Goal: Task Accomplishment & Management: Complete application form

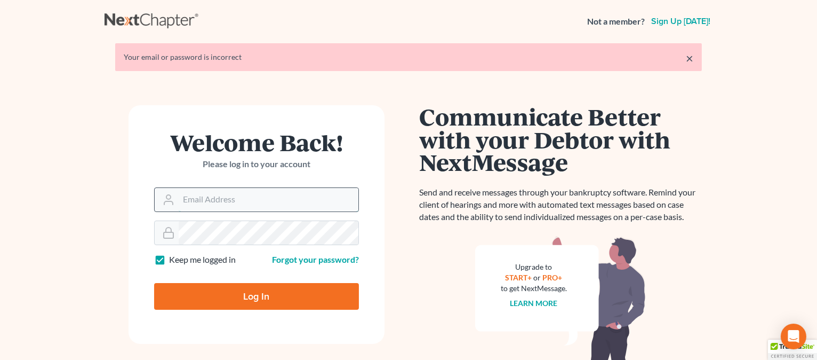
click at [238, 208] on input "Email Address" at bounding box center [269, 199] width 180 height 23
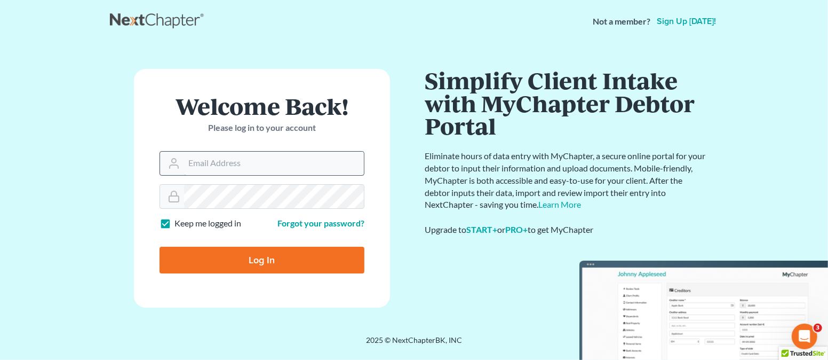
type input "[EMAIL_ADDRESS][DOMAIN_NAME]"
click at [160, 246] on input "Log In" at bounding box center [262, 259] width 205 height 27
type input "Thinking..."
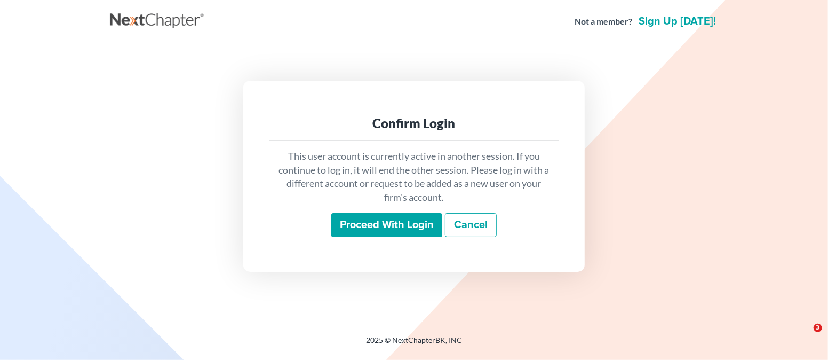
click at [383, 223] on input "Proceed with login" at bounding box center [386, 225] width 111 height 25
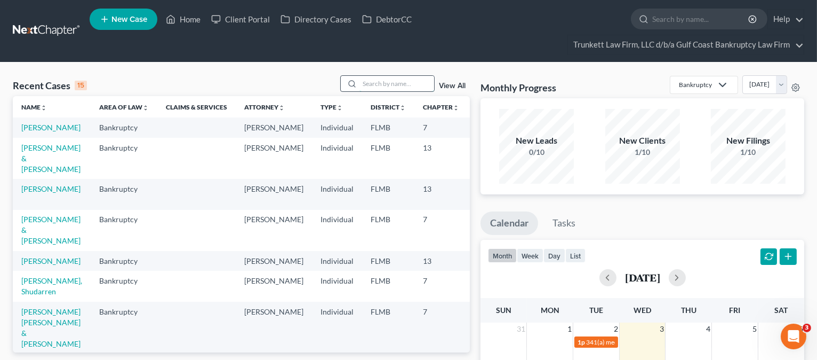
click at [395, 84] on input "search" at bounding box center [397, 83] width 75 height 15
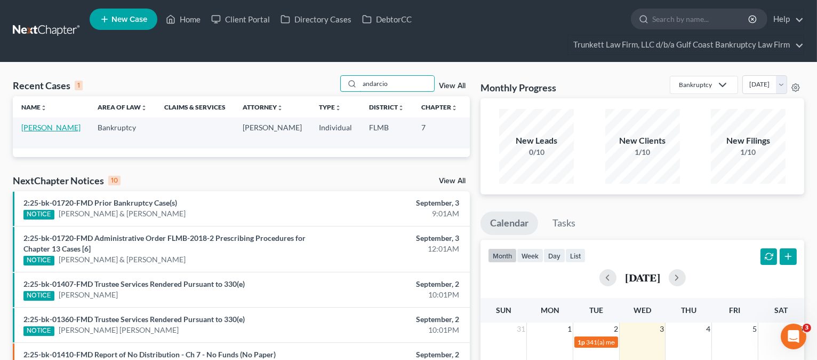
type input "andarcio"
click at [37, 128] on link "Andarcio, Yanin" at bounding box center [50, 127] width 59 height 9
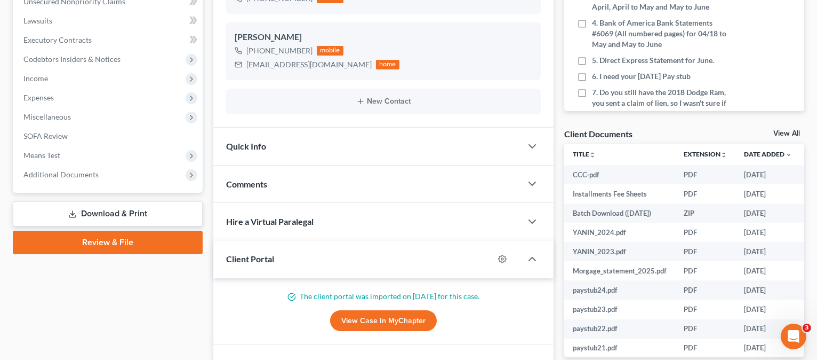
scroll to position [284, 0]
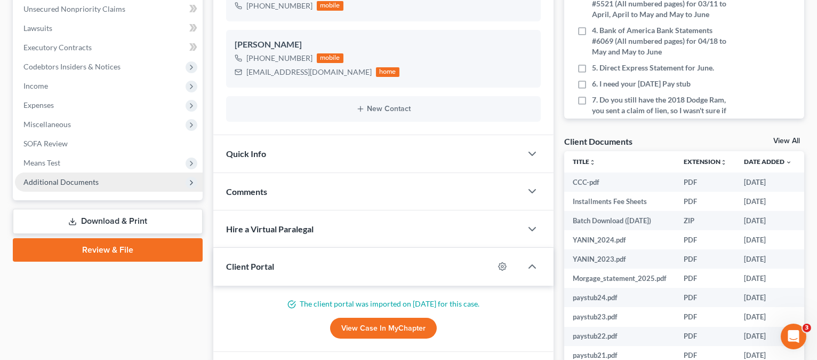
click at [57, 179] on span "Additional Documents" at bounding box center [60, 181] width 75 height 9
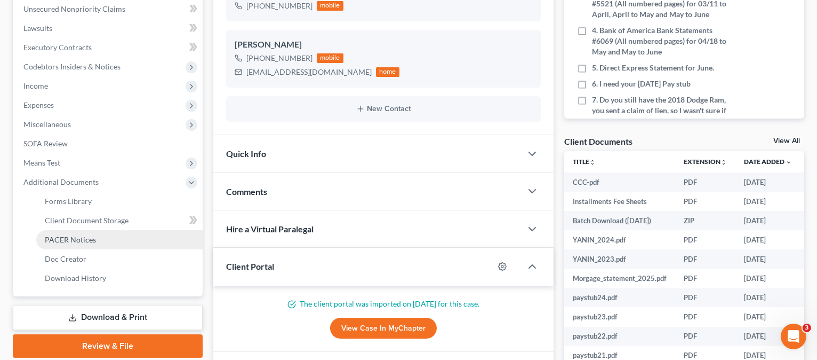
click at [74, 235] on span "PACER Notices" at bounding box center [70, 239] width 51 height 9
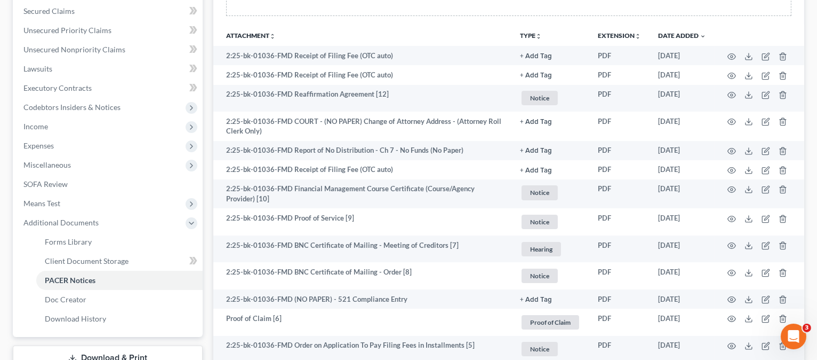
scroll to position [215, 0]
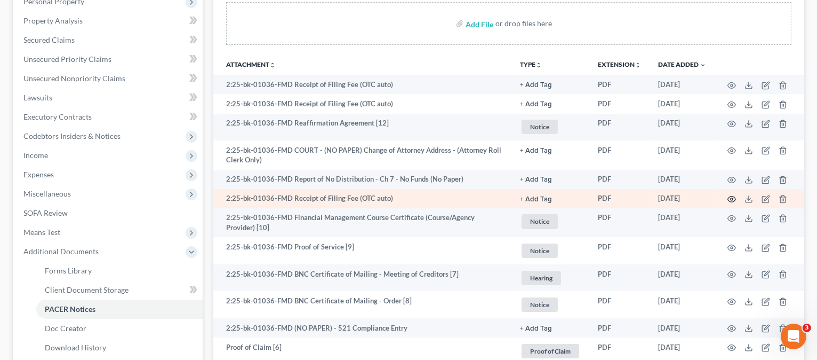
click at [731, 198] on icon "button" at bounding box center [732, 199] width 9 height 9
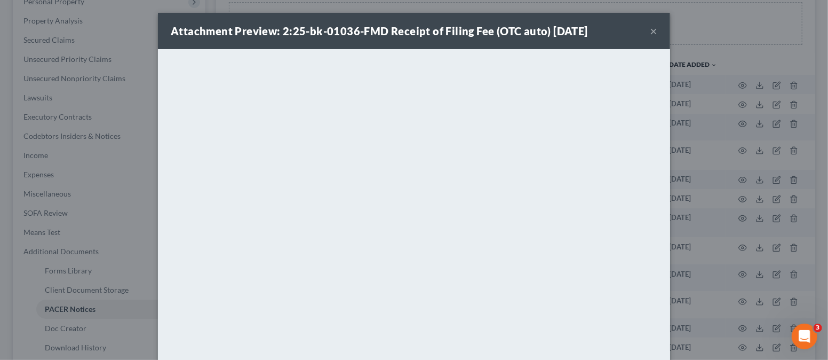
click at [650, 28] on button "×" at bounding box center [653, 31] width 7 height 13
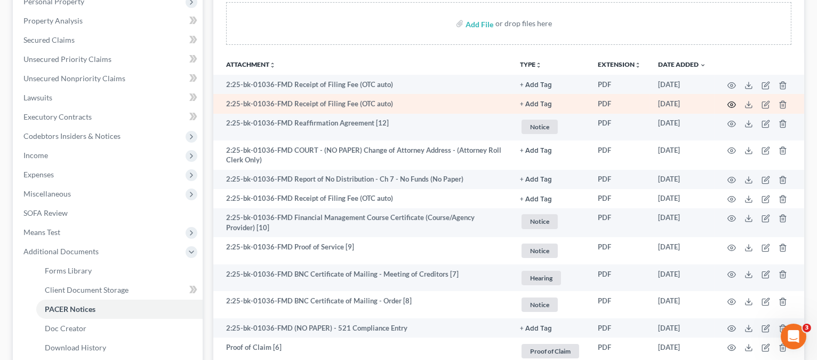
click at [729, 103] on icon "button" at bounding box center [732, 104] width 9 height 9
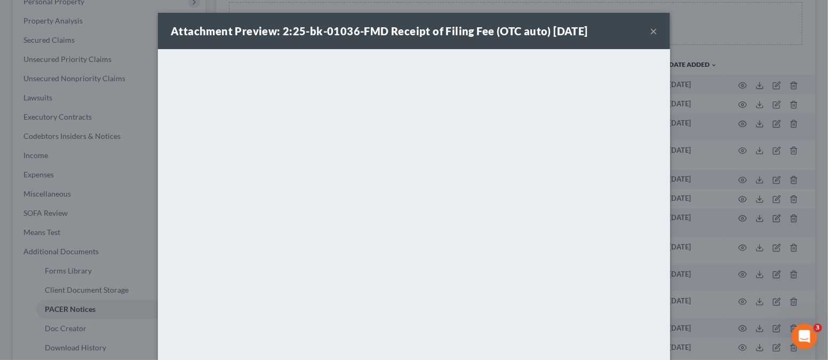
click at [650, 34] on button "×" at bounding box center [653, 31] width 7 height 13
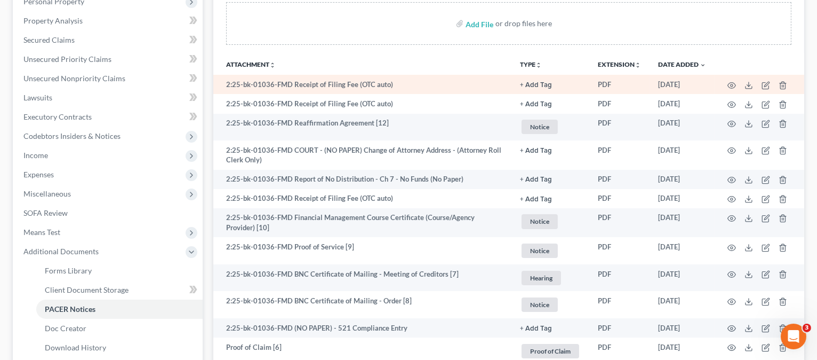
click at [723, 82] on td at bounding box center [760, 84] width 90 height 19
click at [729, 84] on icon "button" at bounding box center [732, 85] width 9 height 9
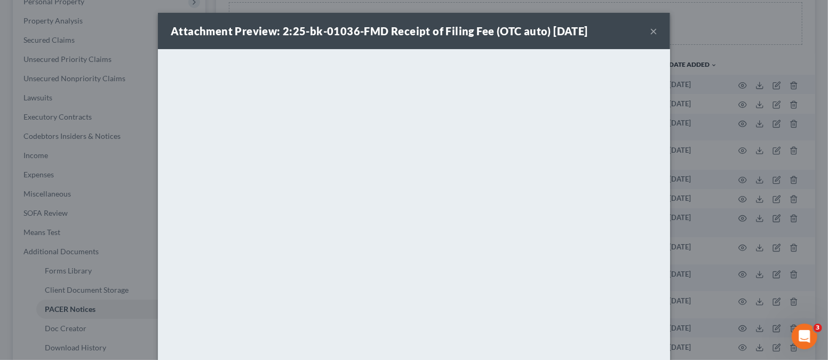
click at [650, 25] on button "×" at bounding box center [653, 31] width 7 height 13
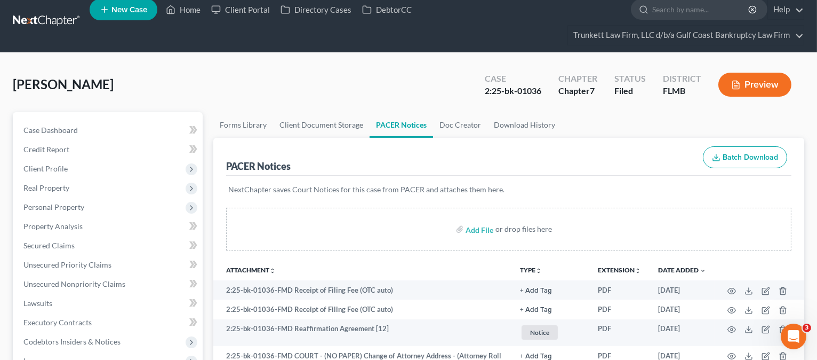
scroll to position [0, 0]
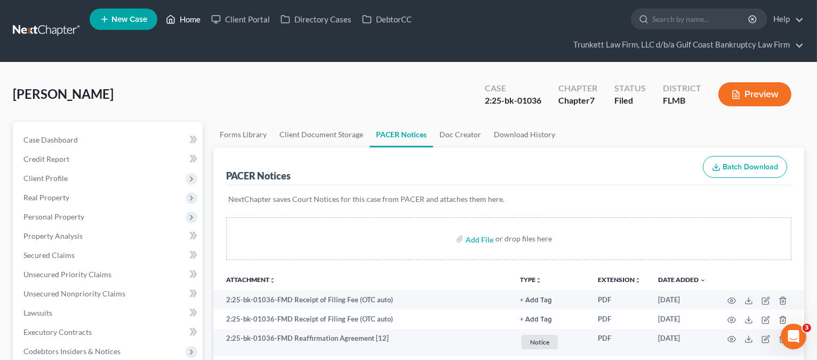
click at [192, 19] on link "Home" at bounding box center [183, 19] width 45 height 19
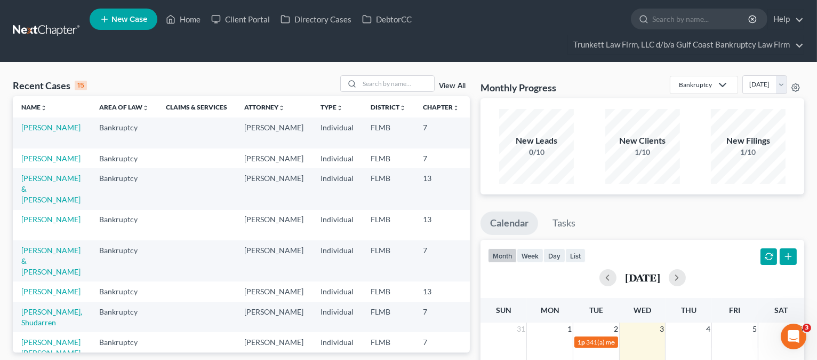
click at [37, 285] on td "Alvarez, Dunia" at bounding box center [52, 291] width 78 height 20
click at [38, 286] on link "Alvarez, Dunia" at bounding box center [50, 290] width 59 height 9
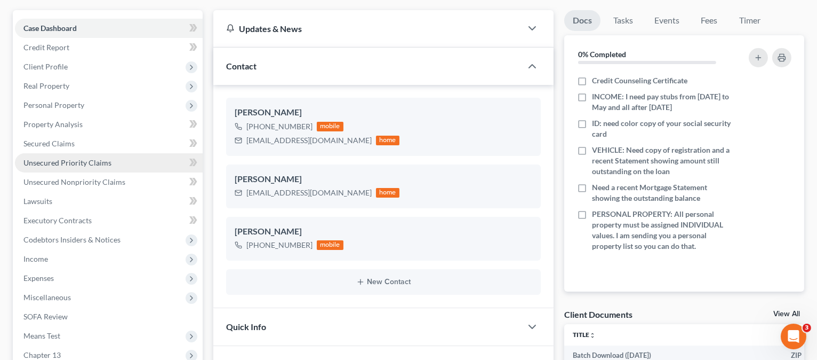
scroll to position [142, 0]
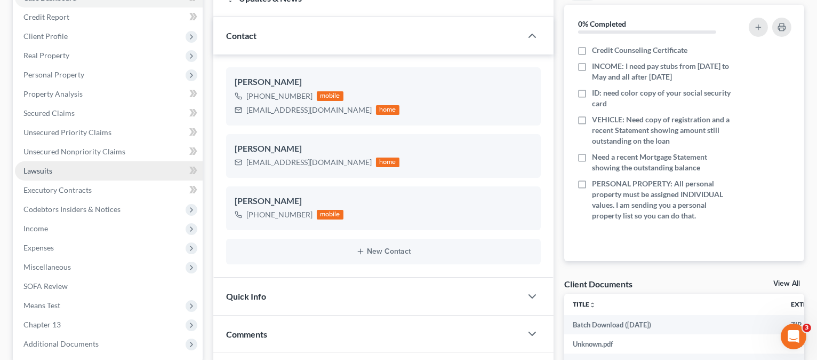
click at [48, 171] on span "Lawsuits" at bounding box center [37, 170] width 29 height 9
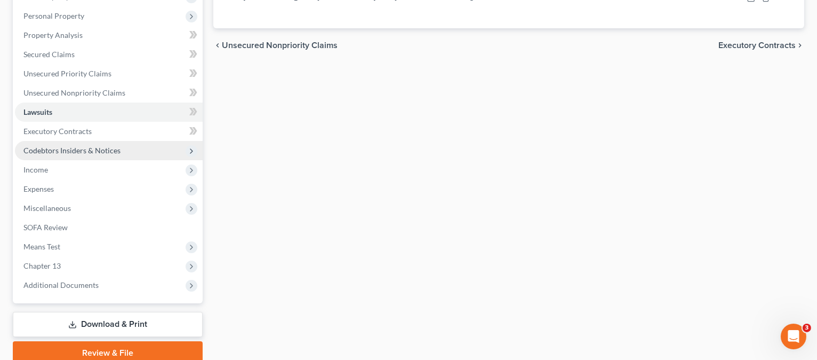
scroll to position [213, 0]
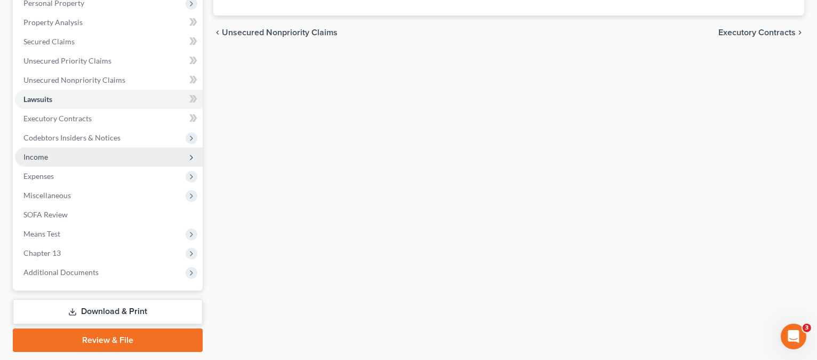
click at [48, 160] on span "Income" at bounding box center [109, 156] width 188 height 19
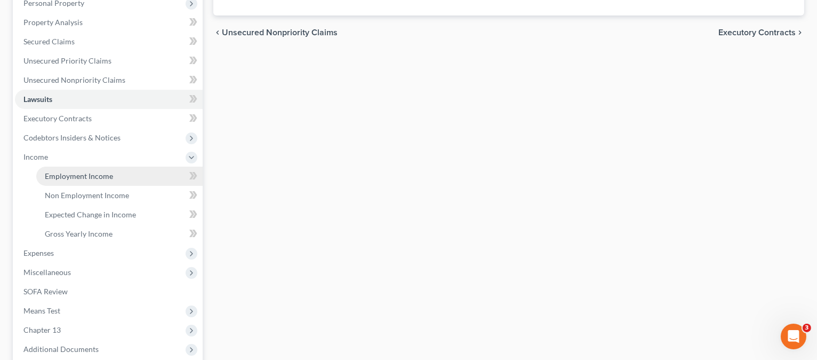
drag, startPoint x: 105, startPoint y: 169, endPoint x: 168, endPoint y: 170, distance: 63.0
click at [105, 169] on link "Employment Income" at bounding box center [119, 175] width 166 height 19
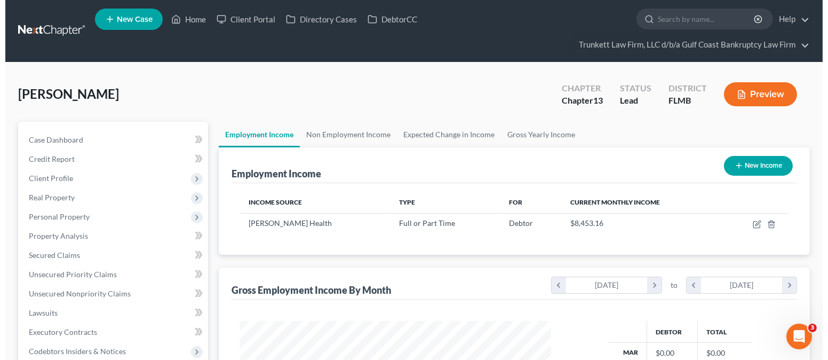
scroll to position [190, 332]
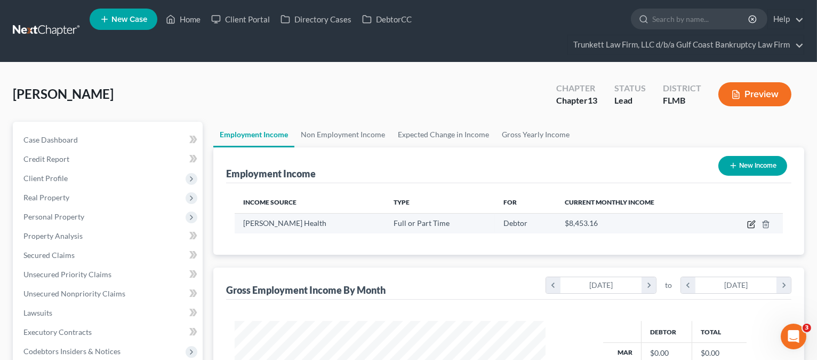
click at [751, 220] on icon "button" at bounding box center [751, 224] width 9 height 9
select select "0"
select select "9"
select select "2"
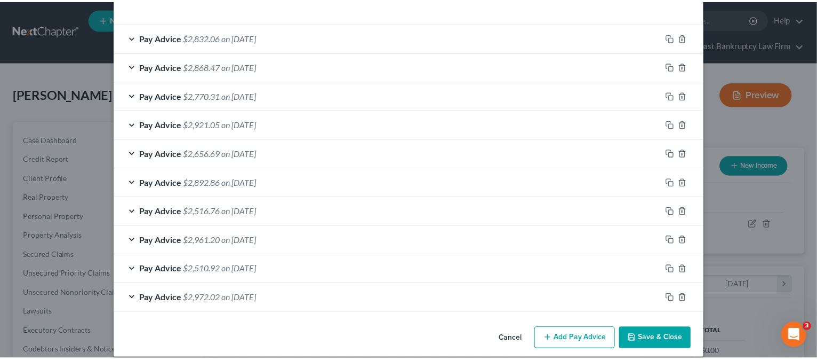
scroll to position [370, 0]
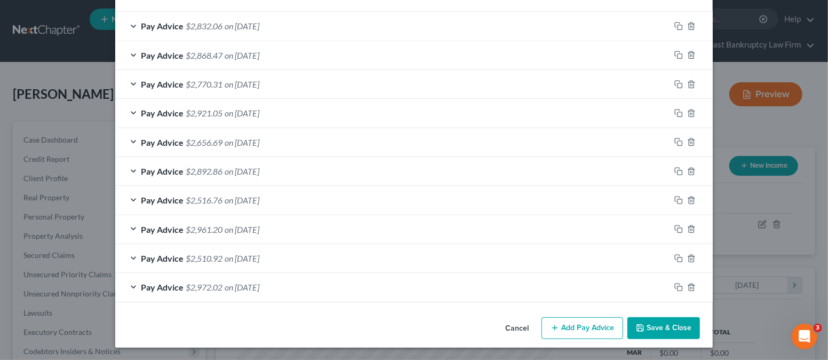
click at [345, 24] on div "Pay Advice $2,832.06 on 07/18/2025" at bounding box center [392, 26] width 555 height 28
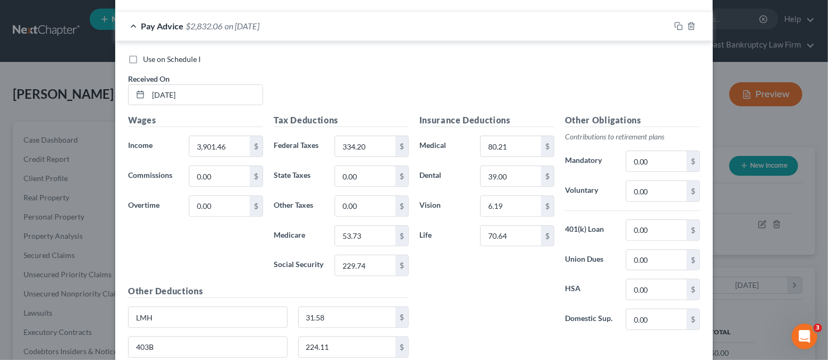
click at [307, 23] on div "Pay Advice $2,832.06 on 07/18/2025" at bounding box center [392, 26] width 555 height 28
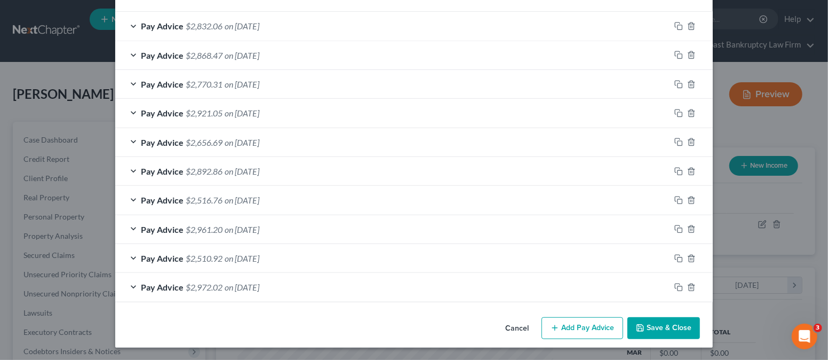
click at [649, 325] on button "Save & Close" at bounding box center [663, 328] width 73 height 22
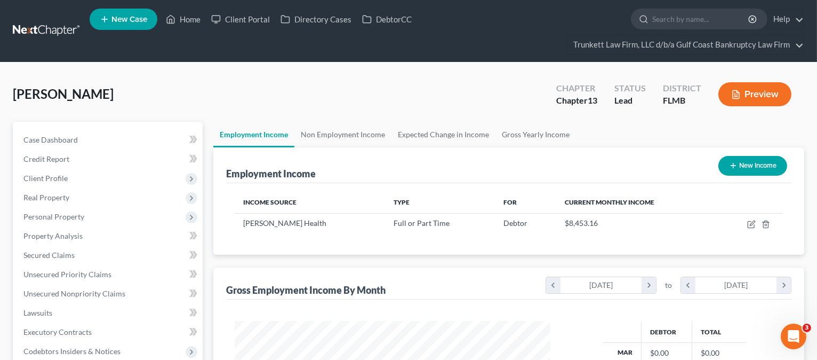
scroll to position [533311, 533169]
click at [528, 136] on link "Gross Yearly Income" at bounding box center [536, 135] width 81 height 26
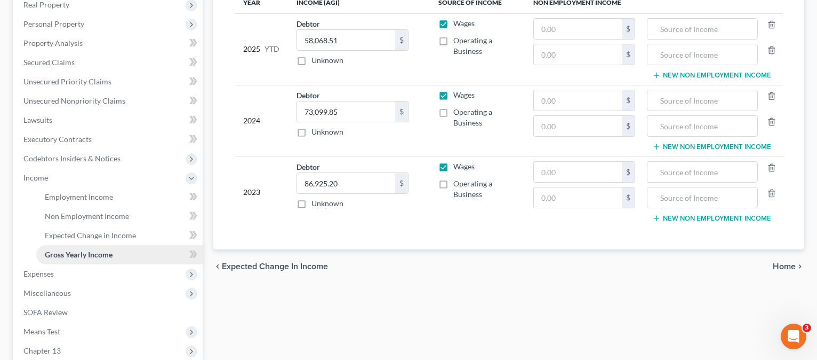
scroll to position [213, 0]
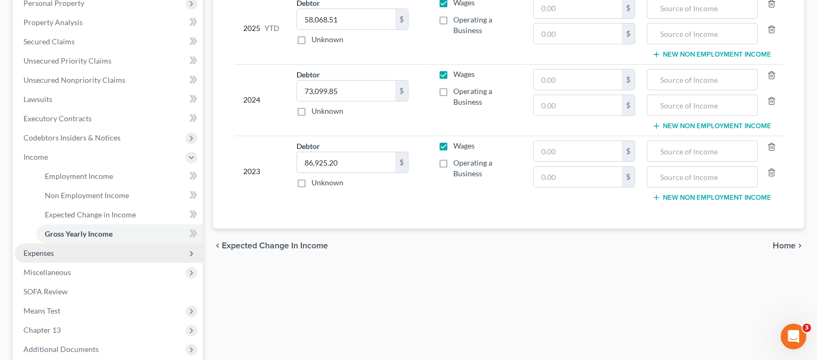
click at [65, 252] on span "Expenses" at bounding box center [109, 252] width 188 height 19
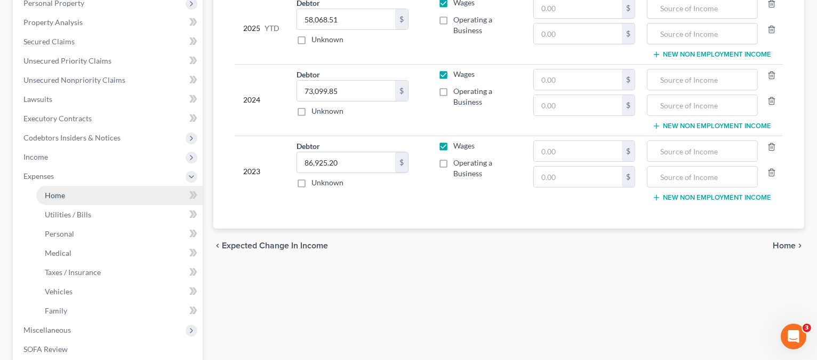
click at [101, 191] on link "Home" at bounding box center [119, 195] width 166 height 19
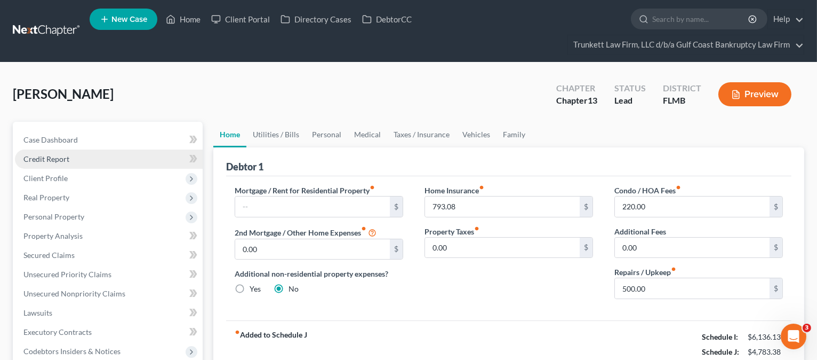
click at [101, 158] on link "Credit Report" at bounding box center [109, 158] width 188 height 19
